Goal: Information Seeking & Learning: Learn about a topic

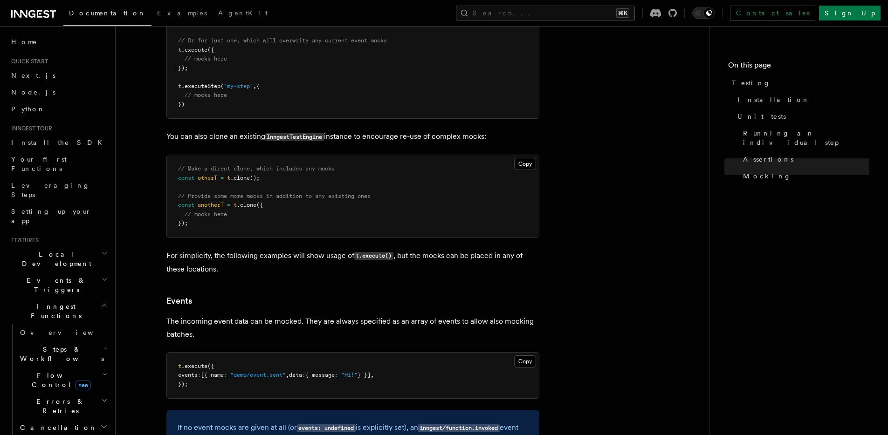
click at [580, 247] on article "References TypeScript SDK Testing To test your Inngest functions programmatical…" at bounding box center [413, 154] width 564 height 3599
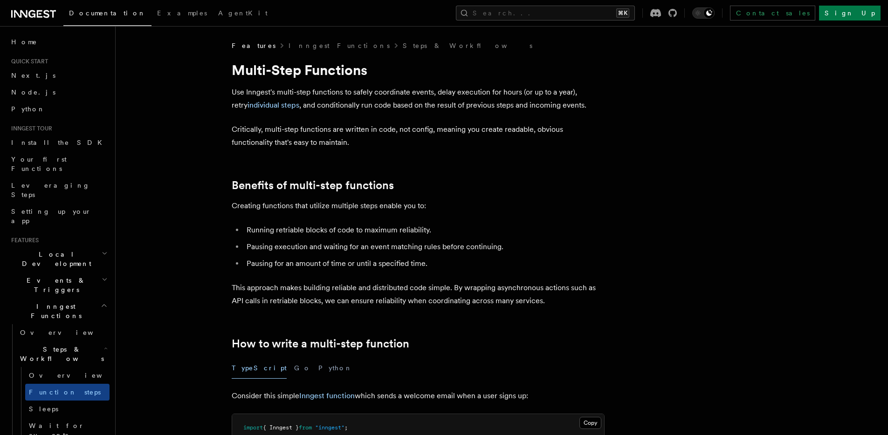
click at [428, 146] on p "Critically, multi-step functions are written in code, not config, meaning you c…" at bounding box center [418, 136] width 373 height 26
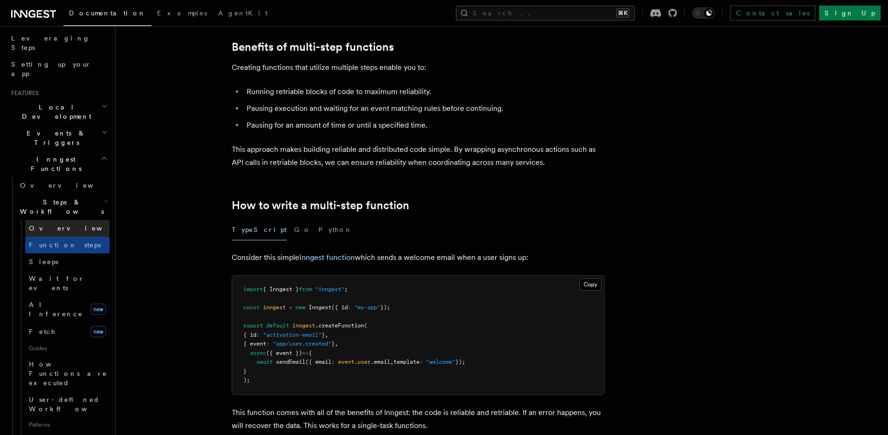
scroll to position [160, 0]
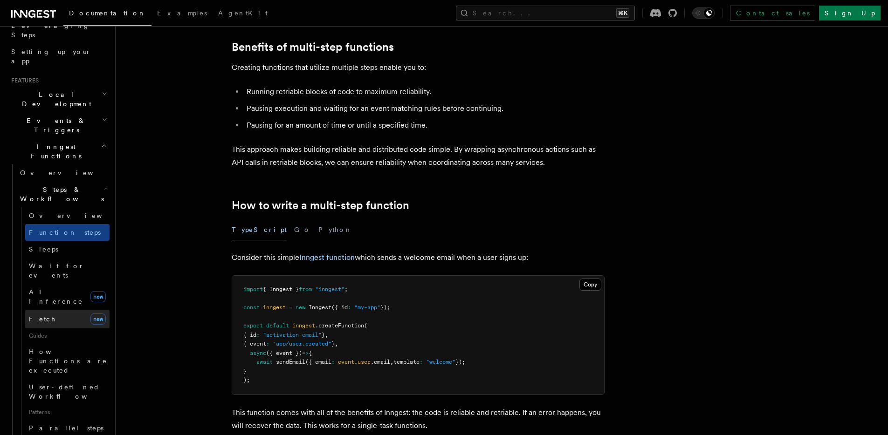
click at [52, 310] on link "Fetch new" at bounding box center [67, 319] width 84 height 19
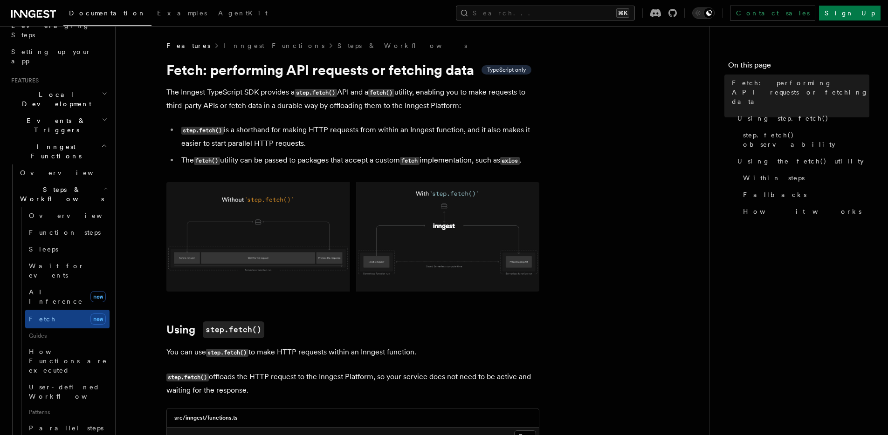
drag, startPoint x: 173, startPoint y: 62, endPoint x: 358, endPoint y: 142, distance: 201.7
click at [358, 142] on li "step.fetch() is a shorthand for making HTTP requests from within an Inngest fun…" at bounding box center [359, 137] width 361 height 27
drag, startPoint x: 297, startPoint y: 92, endPoint x: 402, endPoint y: 94, distance: 105.3
click at [402, 94] on p "The Inngest TypeScript SDK provides a step.fetch() API and a fetch() utility, e…" at bounding box center [352, 99] width 373 height 27
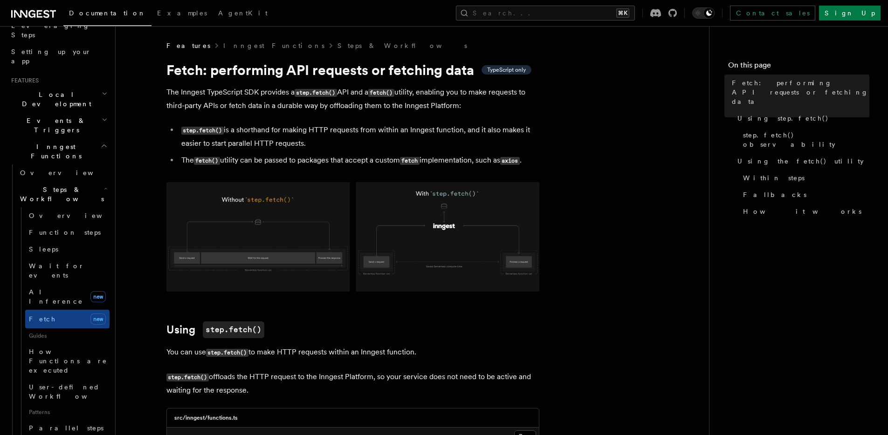
click at [382, 149] on li "step.fetch() is a shorthand for making HTTP requests from within an Inngest fun…" at bounding box center [359, 137] width 361 height 27
click at [330, 146] on li "step.fetch() is a shorthand for making HTTP requests from within an Inngest fun…" at bounding box center [359, 137] width 361 height 27
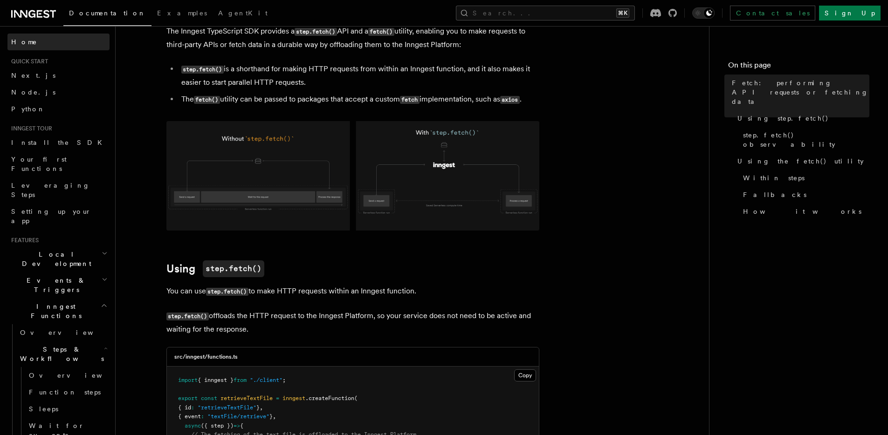
click at [51, 39] on link "Home" at bounding box center [58, 42] width 102 height 17
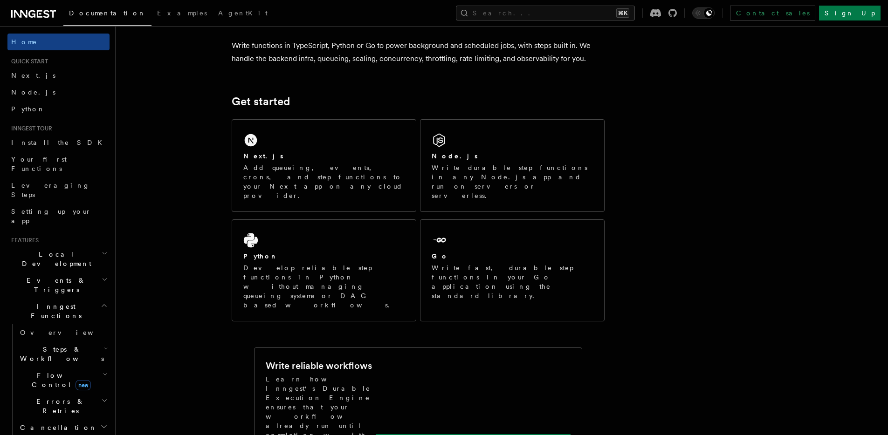
scroll to position [76, 0]
click at [522, 435] on p "Learn how Inngest works" at bounding box center [473, 439] width 183 height 9
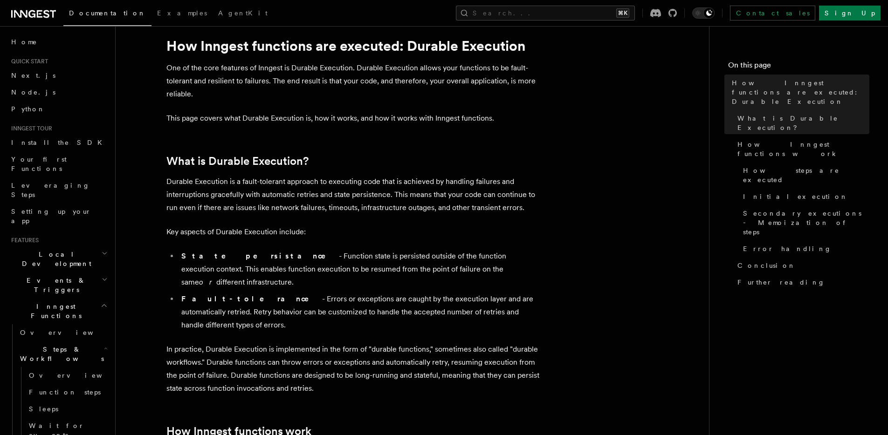
scroll to position [25, 0]
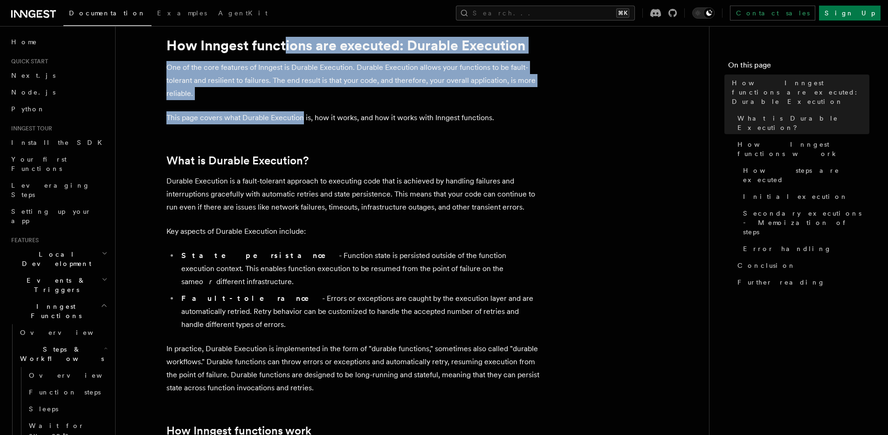
drag, startPoint x: 286, startPoint y: 51, endPoint x: 301, endPoint y: 114, distance: 64.7
click at [301, 124] on p "This page covers what Durable Execution is, how it works, and how it works with…" at bounding box center [352, 117] width 373 height 13
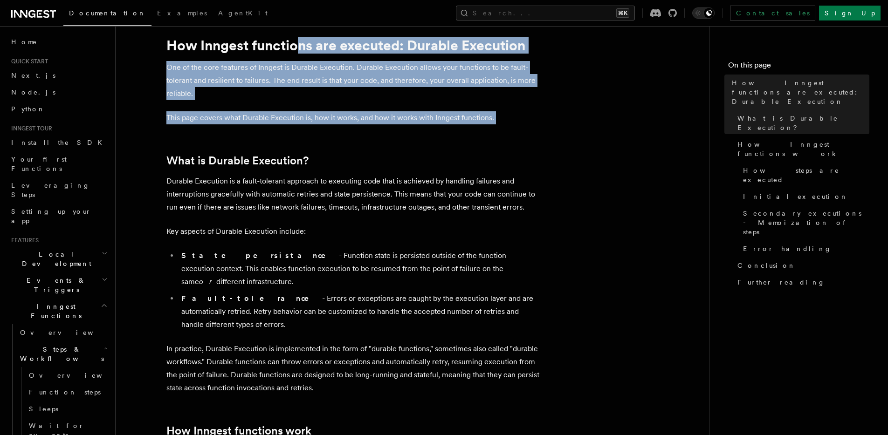
drag, startPoint x: 301, startPoint y: 128, endPoint x: 302, endPoint y: 51, distance: 76.9
click at [302, 51] on h1 "How Inngest functions are executed: Durable Execution" at bounding box center [352, 45] width 373 height 17
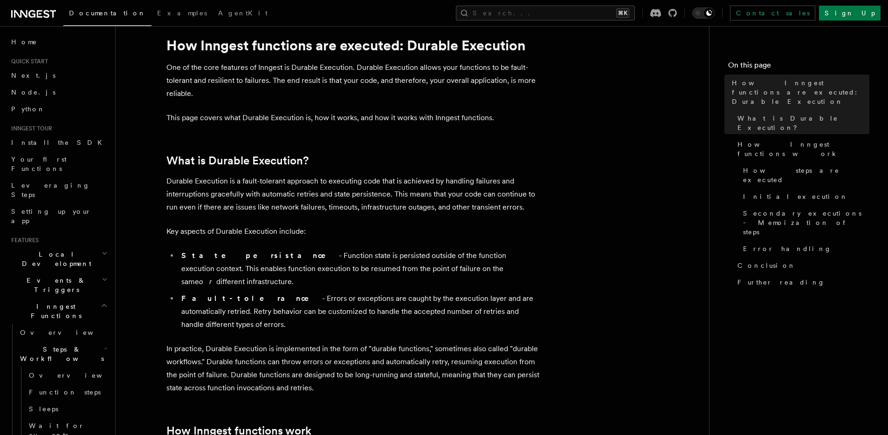
drag, startPoint x: 258, startPoint y: 244, endPoint x: 529, endPoint y: 294, distance: 275.8
